Goal: Check status: Check status

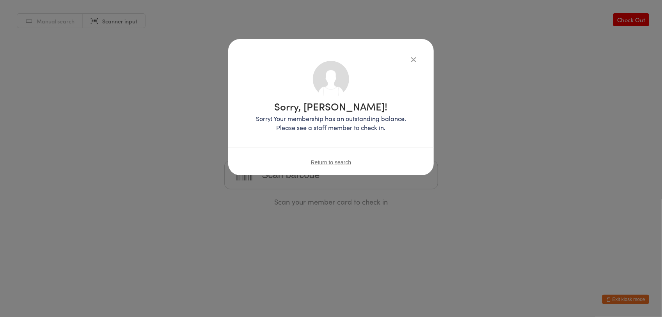
click at [336, 161] on span "Return to search" at bounding box center [331, 162] width 41 height 6
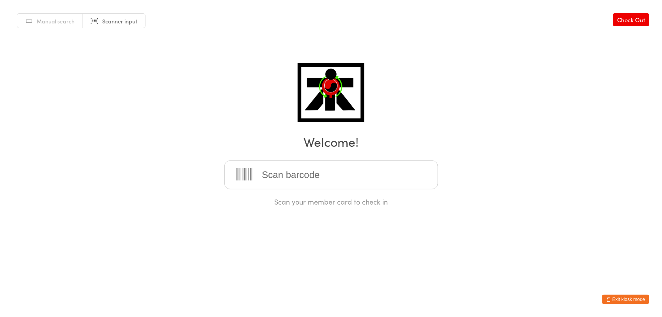
click at [110, 20] on span "Scanner input" at bounding box center [119, 21] width 35 height 8
click at [74, 25] on span "Manual search" at bounding box center [56, 21] width 38 height 8
type input "2025-068"
type input "2025-121"
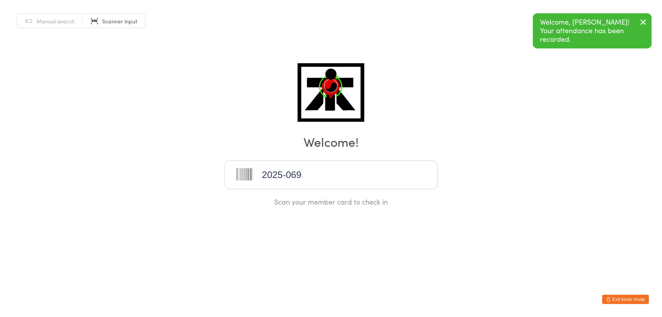
type input "2025-069"
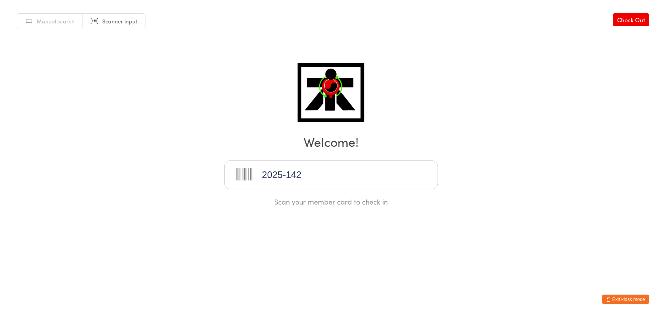
type input "2025-142"
type input "2024-138"
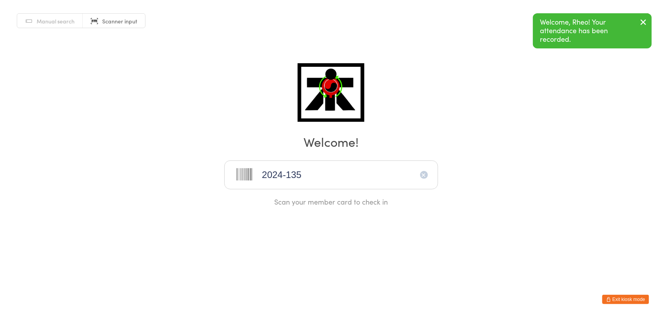
type input "2024-135"
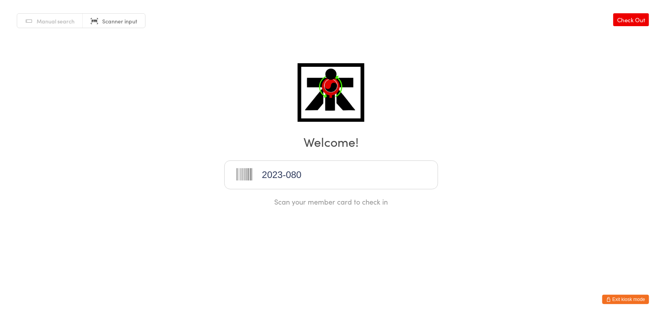
type input "2023-080"
type input "2025-035"
type input "2025-034"
type input "2024-083"
type input "2024-091"
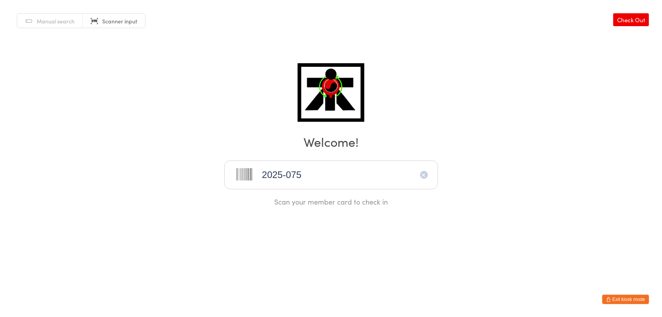
type input "2025-075"
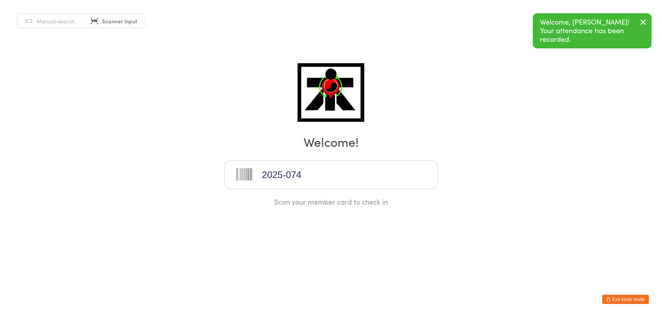
type input "2025-074"
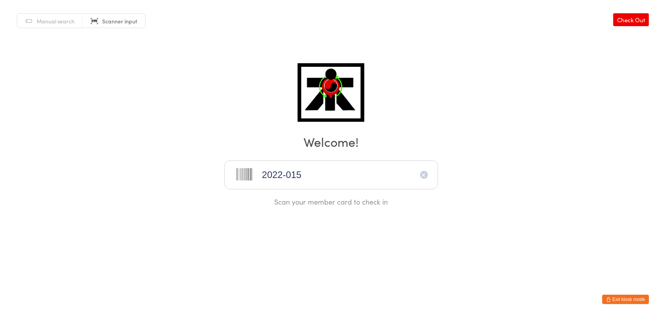
type input "2022-015"
type input "2022-039"
type input "2022-020"
type input "[PHONE_NUMBER]"
type input "2024-102"
